Goal: Transaction & Acquisition: Purchase product/service

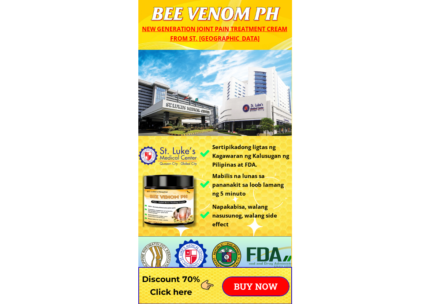
click at [274, 271] on div at bounding box center [215, 285] width 154 height 37
click at [274, 281] on p "BUY NOW" at bounding box center [256, 286] width 66 height 18
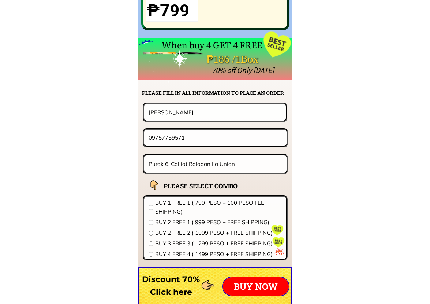
scroll to position [5744, 0]
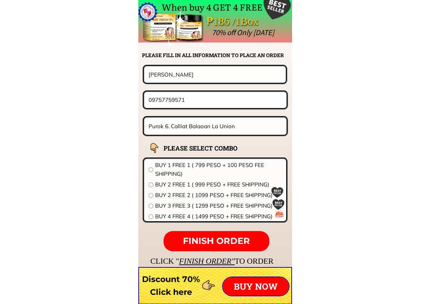
drag, startPoint x: 213, startPoint y: 77, endPoint x: 185, endPoint y: 66, distance: 30.2
paste input "Princess [PERSON_NAME]"
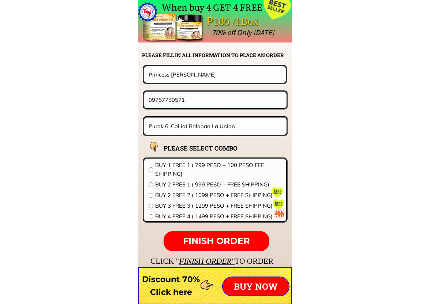
type input "Princess [PERSON_NAME]"
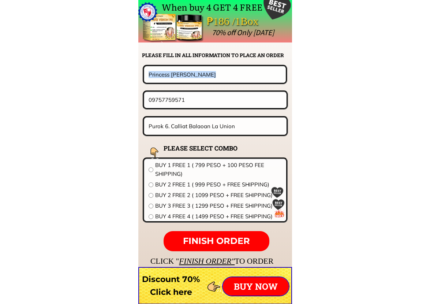
drag, startPoint x: 185, startPoint y: 90, endPoint x: 104, endPoint y: 89, distance: 81.6
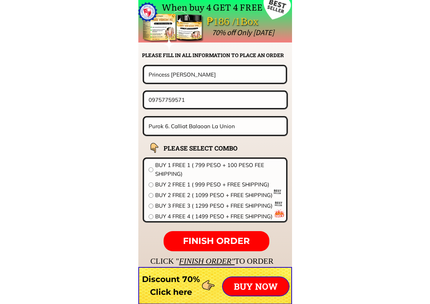
drag, startPoint x: 196, startPoint y: 97, endPoint x: 101, endPoint y: 98, distance: 95.6
paste input "639318796223"
drag, startPoint x: 99, startPoint y: 96, endPoint x: 82, endPoint y: 93, distance: 17.3
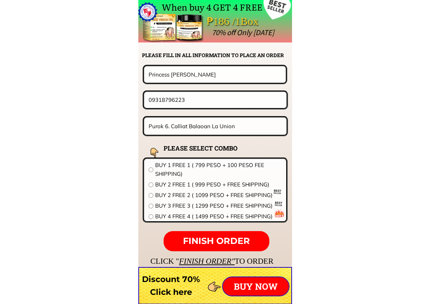
type input "09318796223"
click at [205, 127] on input "Purok 6. Calliat Balaoan La Union" at bounding box center [216, 126] width 138 height 17
paste input "[STREET_ADDRESS][PERSON_NAME][PERSON_NAME]"
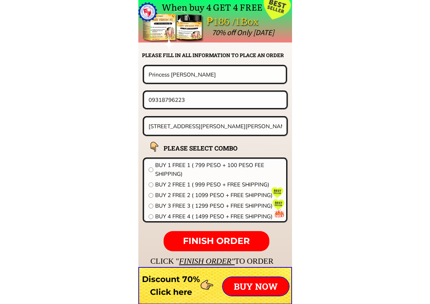
scroll to position [0, 18]
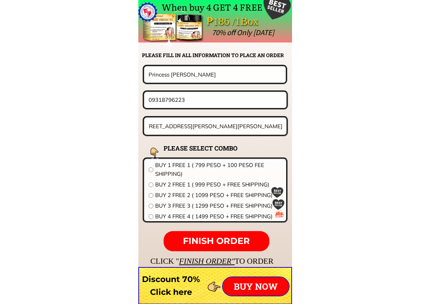
type input "[STREET_ADDRESS][PERSON_NAME][PERSON_NAME]"
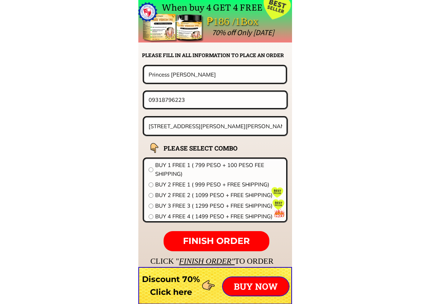
click at [176, 213] on span "BUY 4 FREE 4 ( 1499 PESO + FREE SHIPPING)" at bounding box center [218, 216] width 127 height 9
radio input "true"
click at [213, 242] on span "FINISH ORDER" at bounding box center [216, 240] width 67 height 11
